Goal: Task Accomplishment & Management: Use online tool/utility

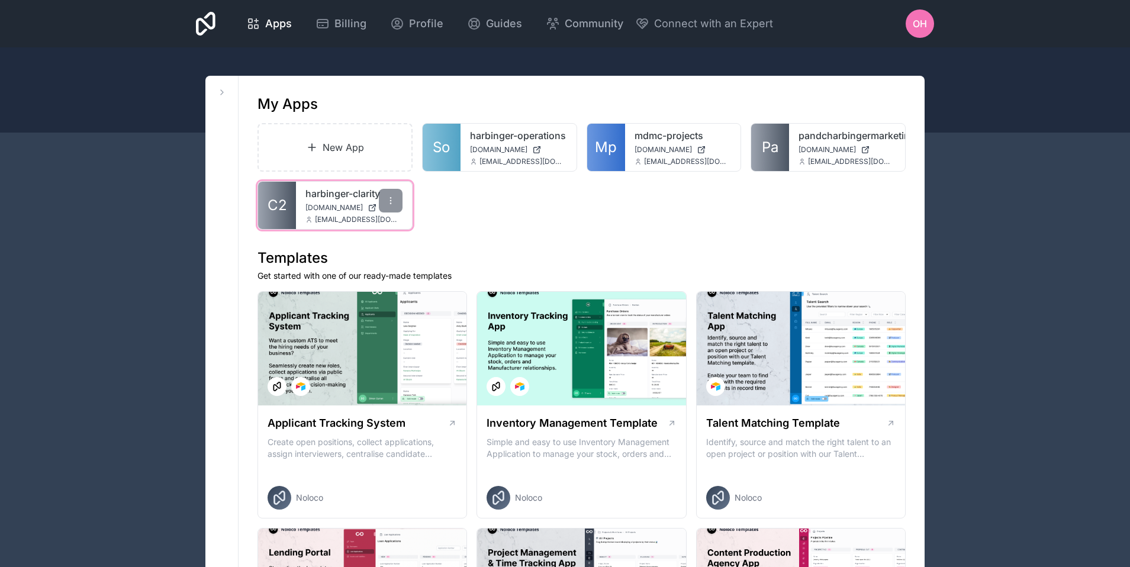
click at [338, 204] on span "clarity.harbingermarketing.com" at bounding box center [333, 207] width 57 height 9
click at [832, 145] on span "pandcharbingermarketing.noloco.co" at bounding box center [827, 149] width 57 height 9
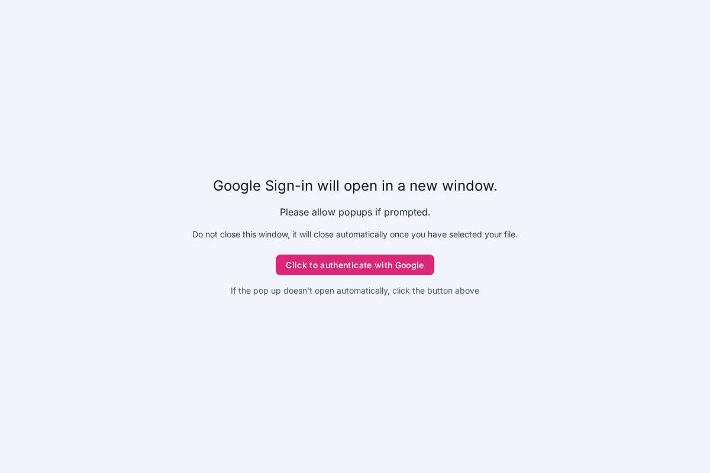
click at [330, 266] on button "Click to authenticate with Google" at bounding box center [355, 265] width 159 height 21
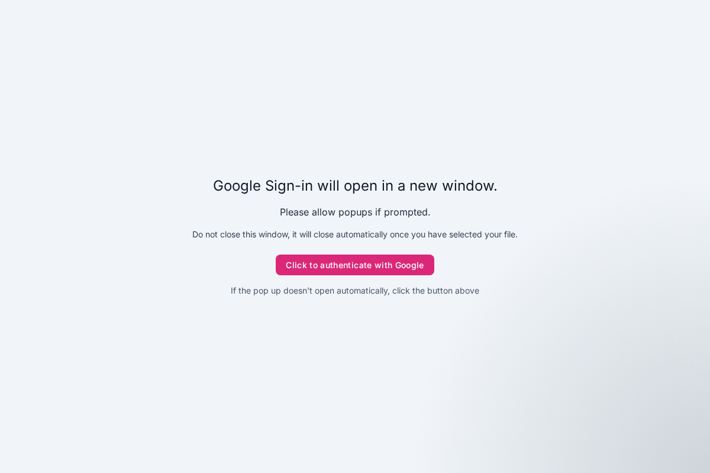
click at [375, 263] on button "Click to authenticate with Google" at bounding box center [355, 265] width 159 height 21
